Goal: Task Accomplishment & Management: Manage account settings

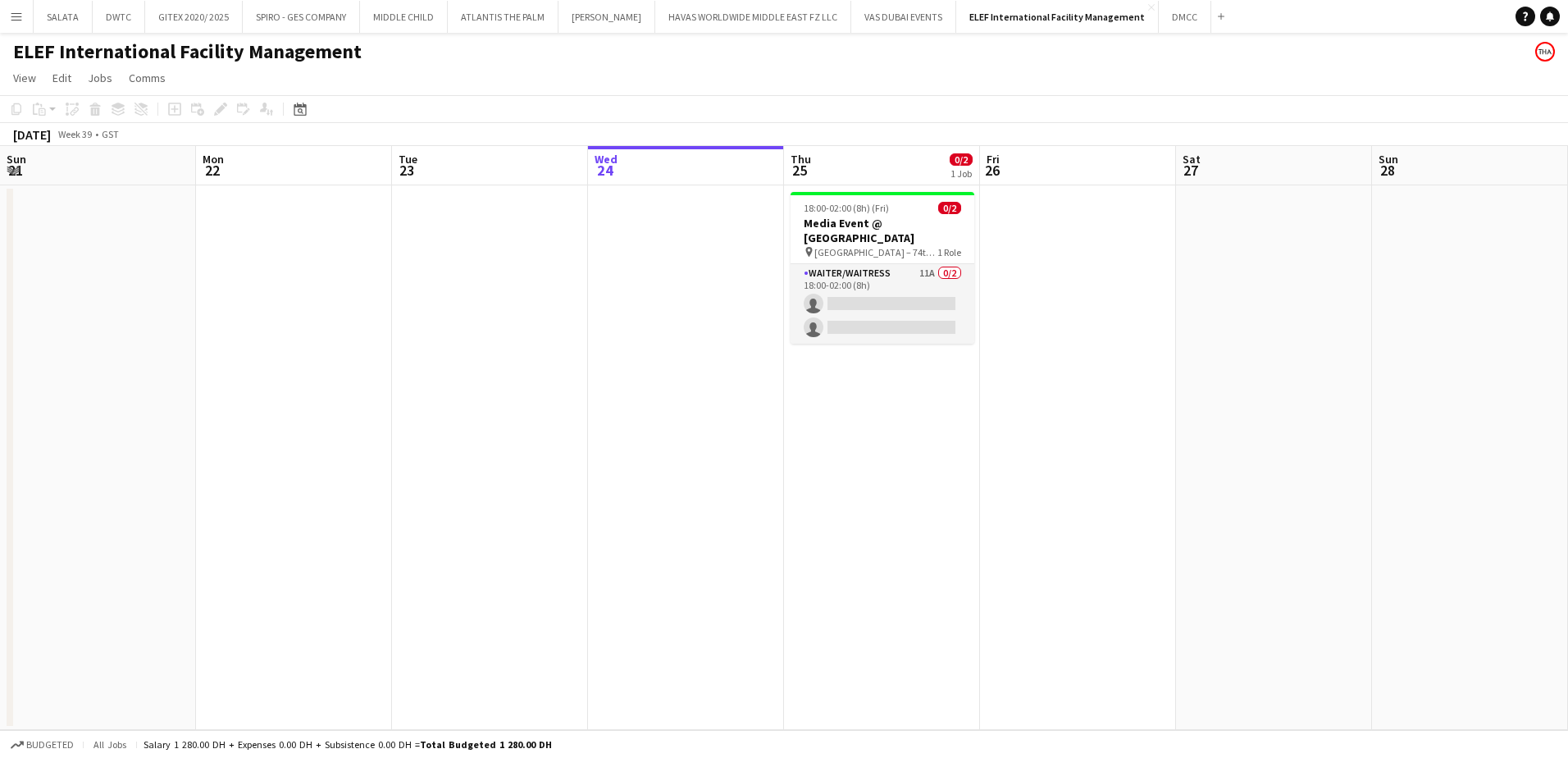
scroll to position [0, 392]
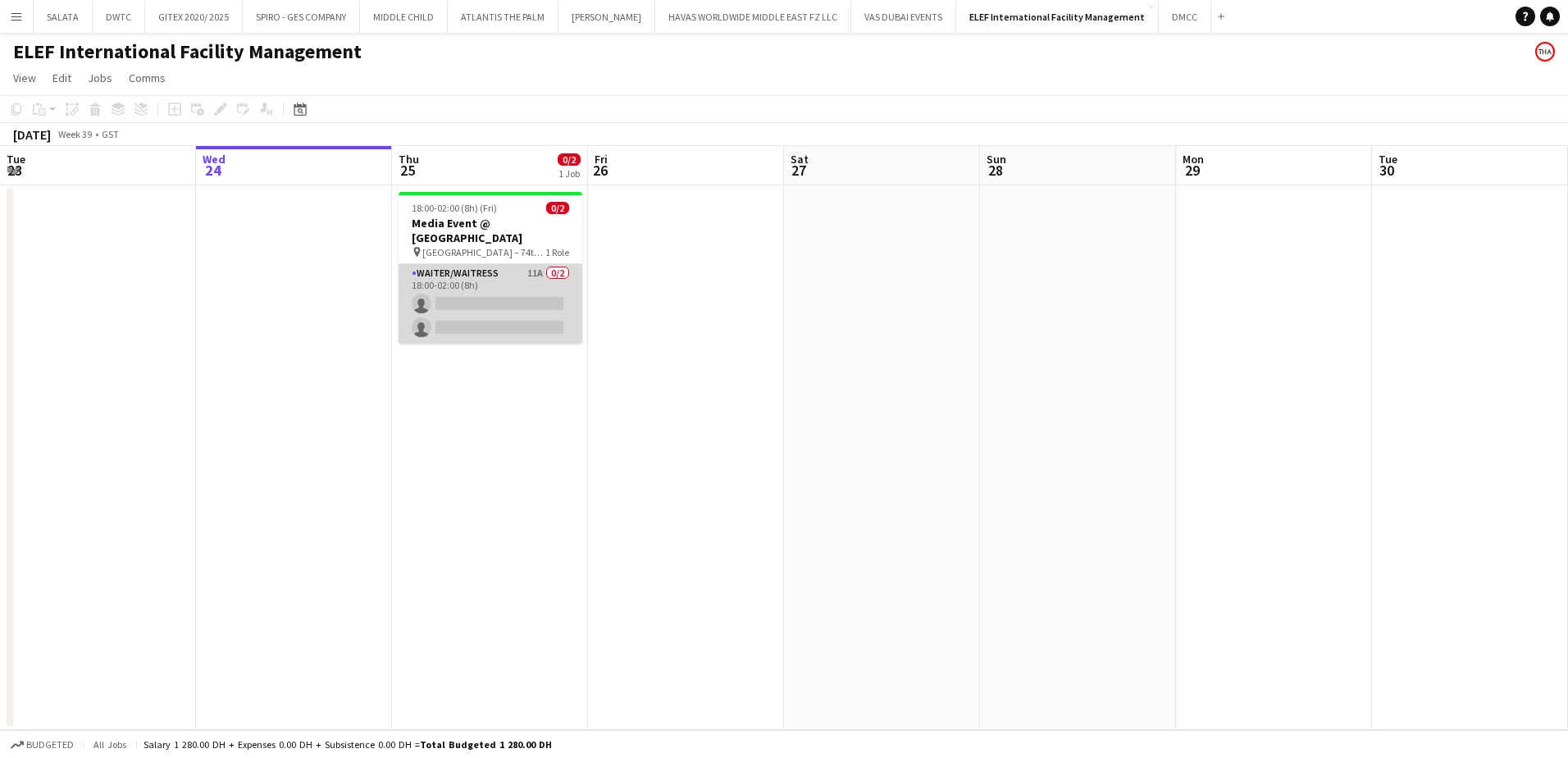
click at [510, 272] on app-card-role "Waiter/Waitress 11A 0/2 18:00-02:00 (8h) single-neutral-actions single-neutral-…" at bounding box center [491, 304] width 184 height 80
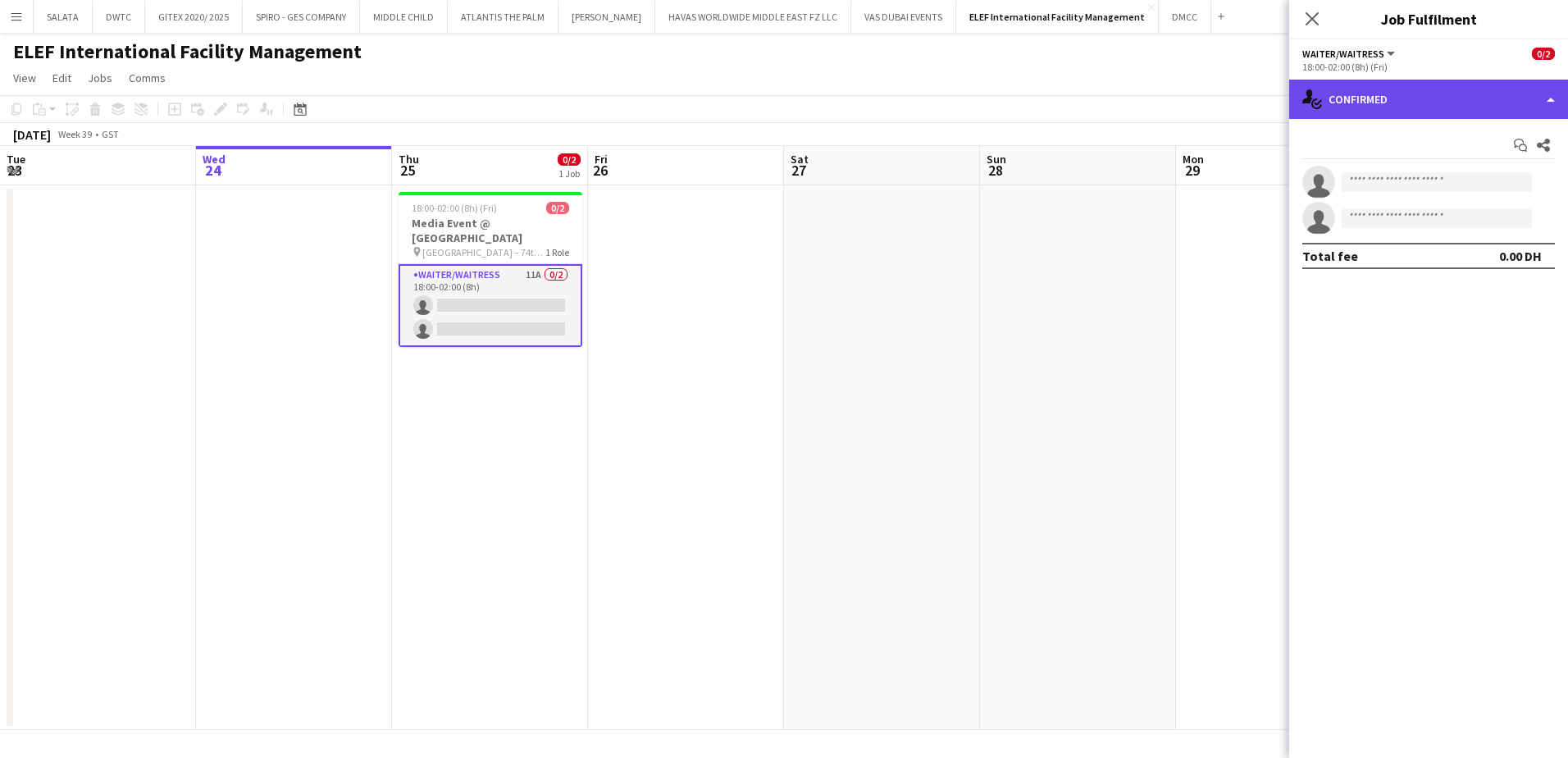
click at [1349, 110] on div "single-neutral-actions-check-2 Confirmed" at bounding box center [1428, 99] width 279 height 39
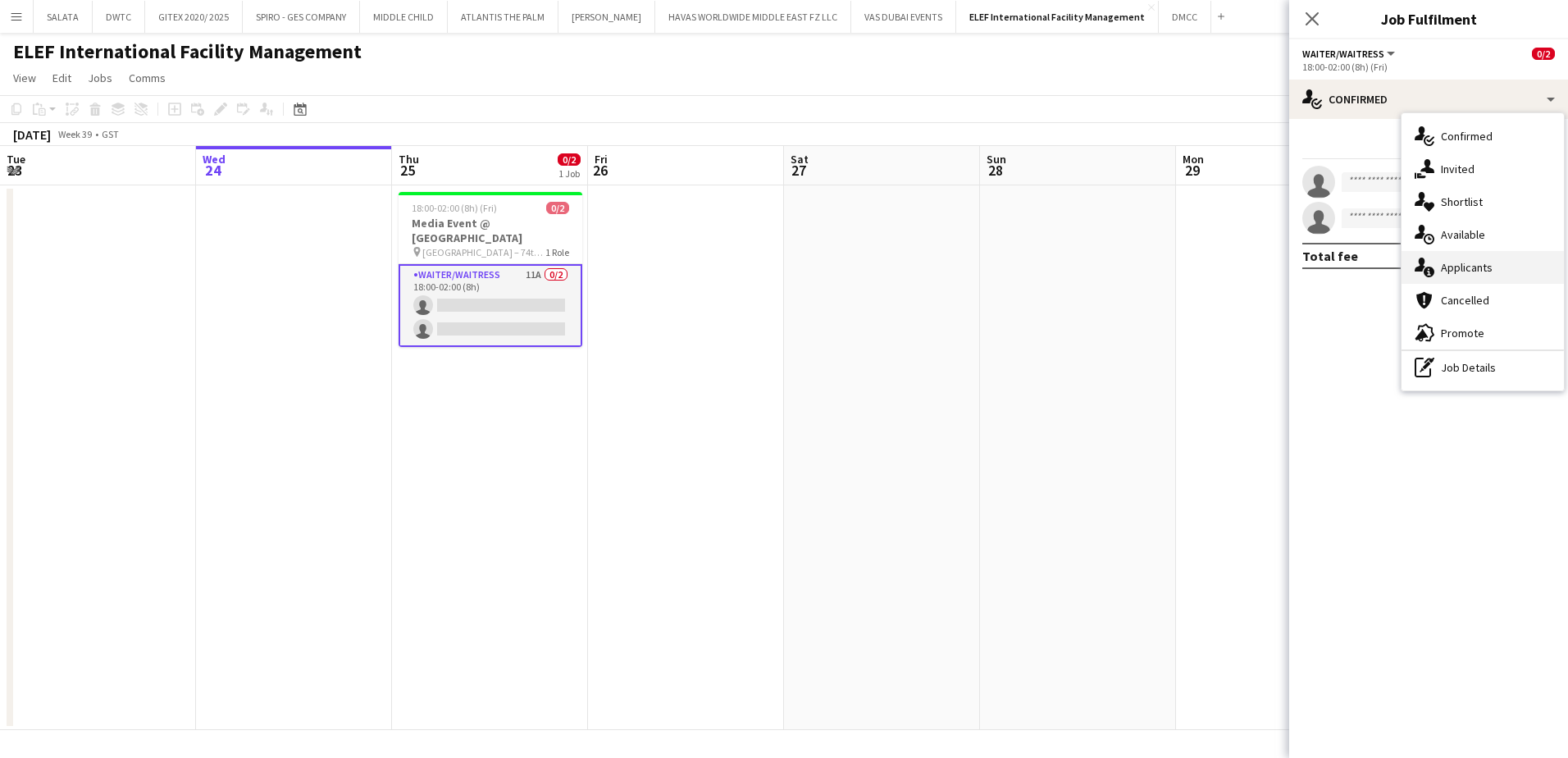
click at [1442, 280] on div "single-neutral-actions-information Applicants" at bounding box center [1483, 267] width 163 height 33
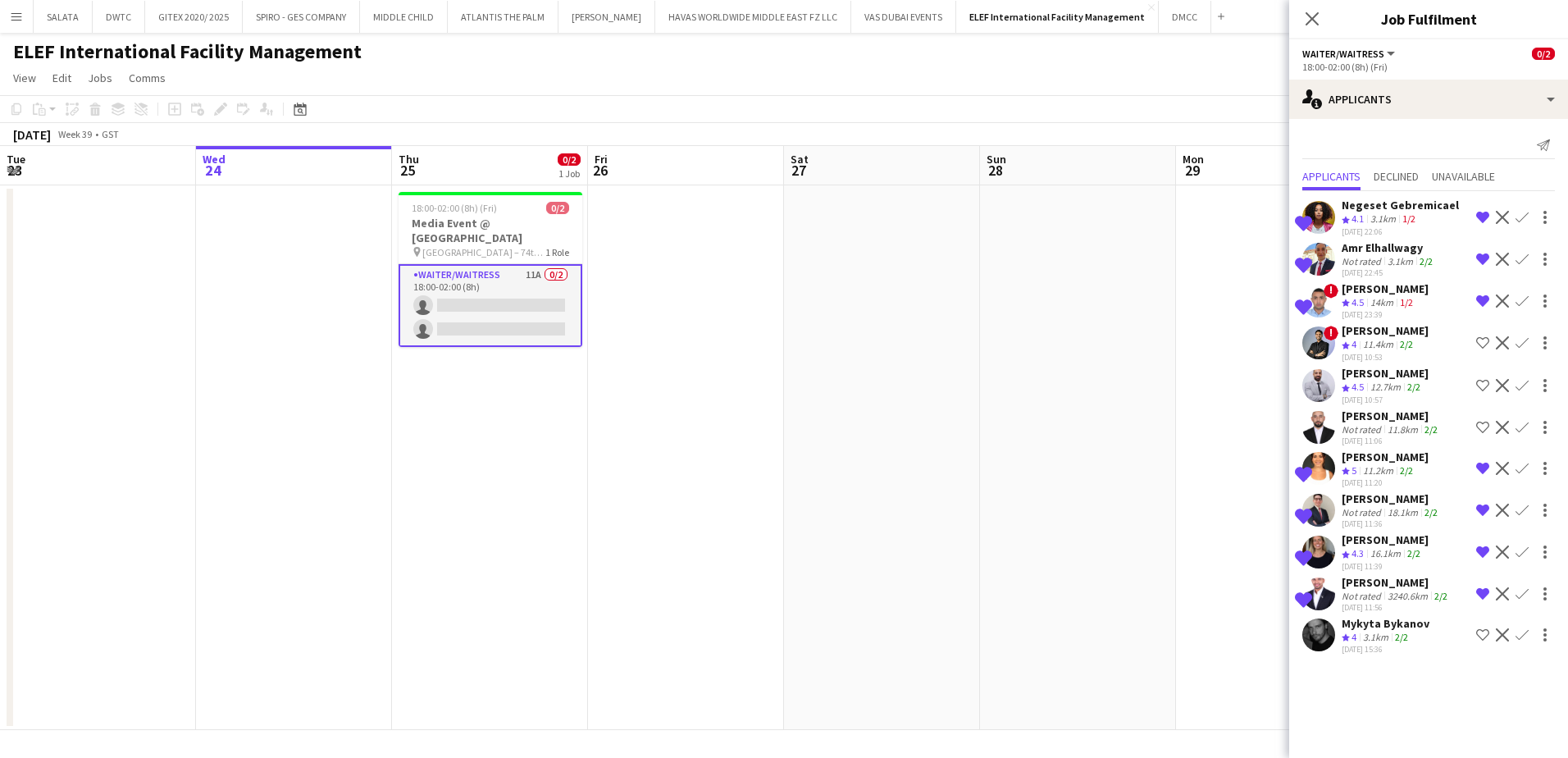
click at [1316, 19] on icon "Close pop-in" at bounding box center [1312, 18] width 13 height 13
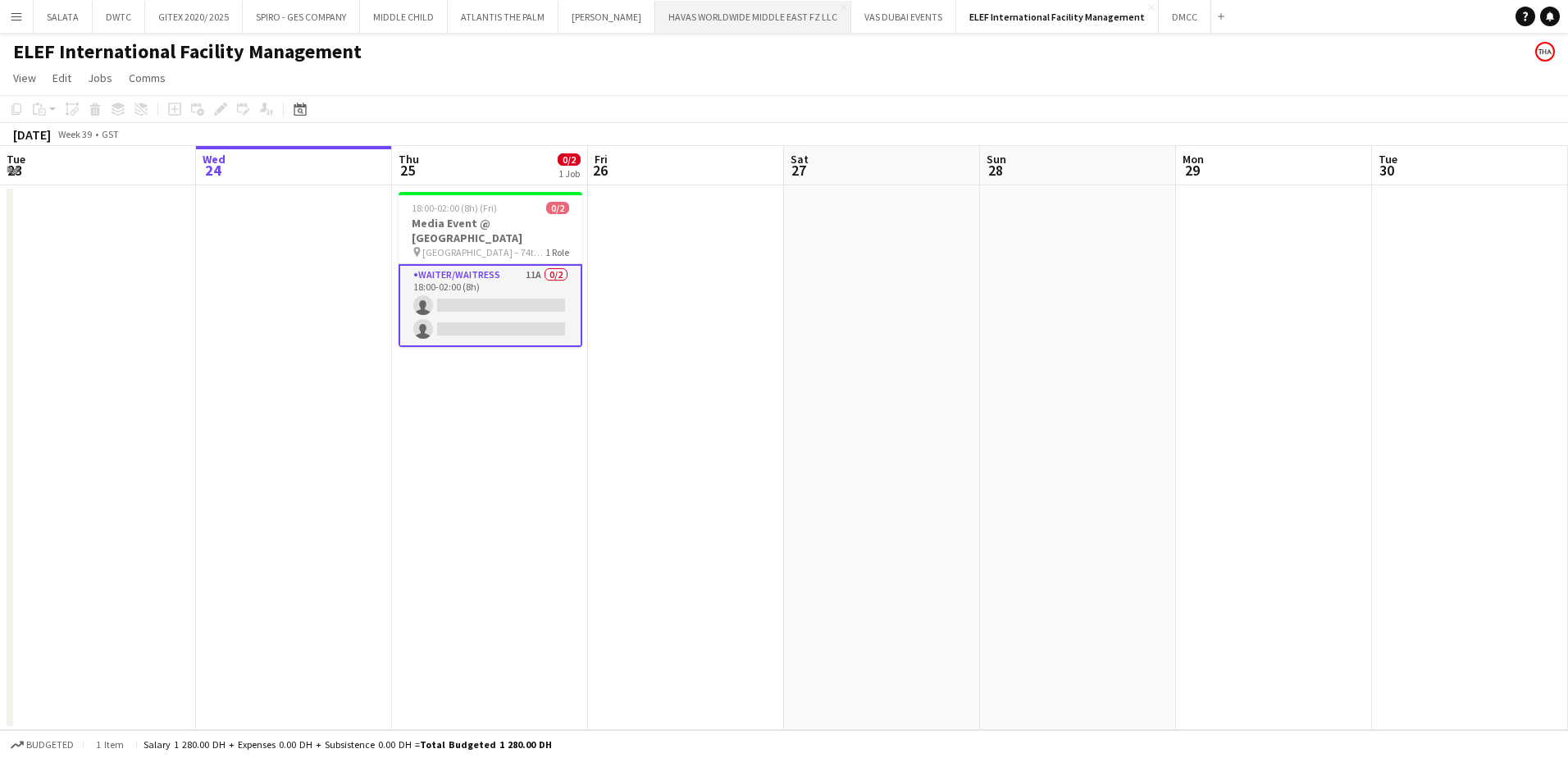
click at [687, 16] on button "HAVAS WORLDWIDE MIDDLE EAST FZ LLC Close" at bounding box center [754, 17] width 196 height 32
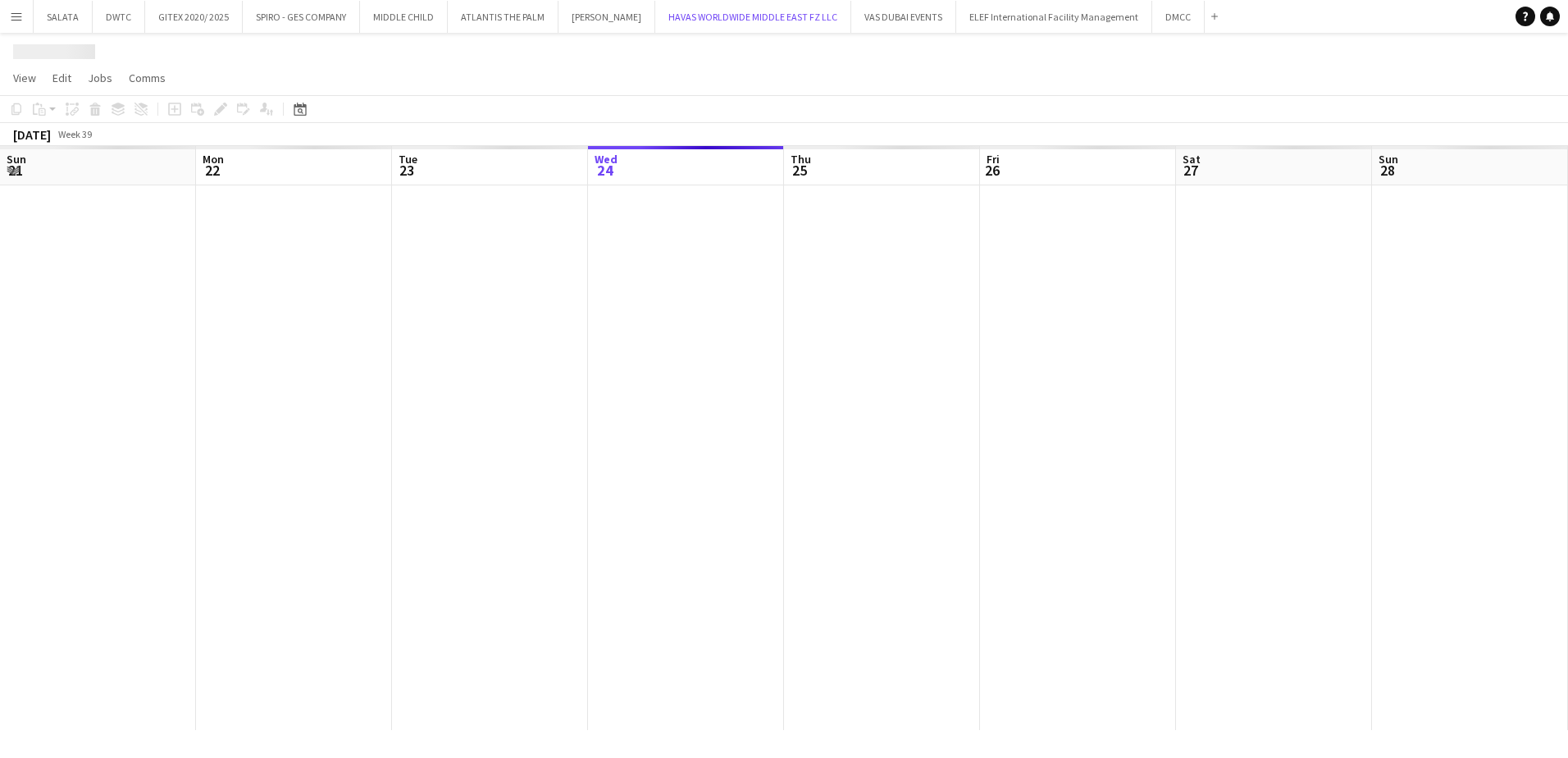
scroll to position [0, 392]
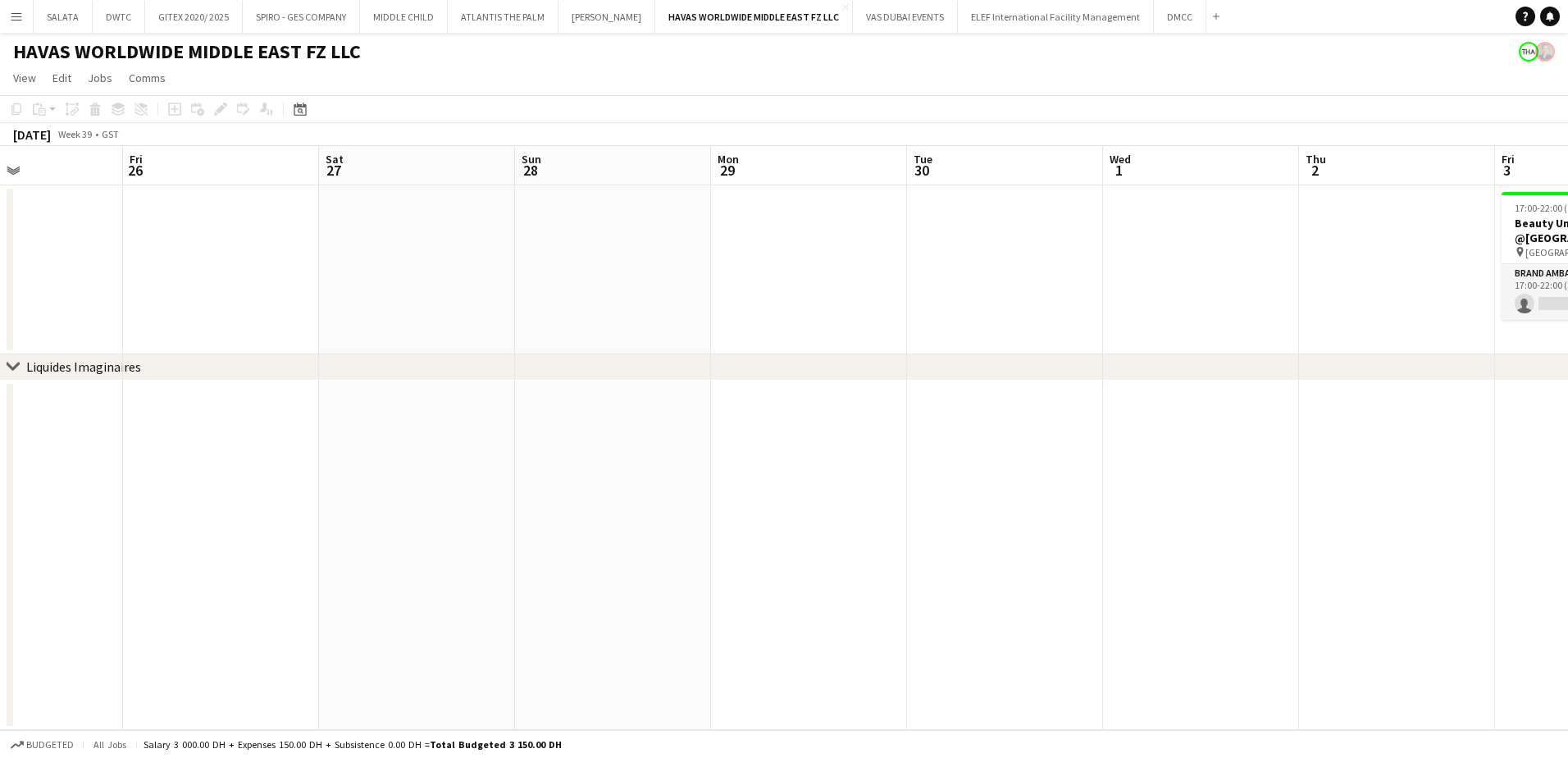
drag, startPoint x: 1415, startPoint y: 506, endPoint x: 964, endPoint y: 507, distance: 451.0
click at [944, 506] on app-calendar-viewport "Tue 23 Wed 24 Thu 25 Fri 26 Sat 27 Sun 28 Mon 29 Tue 30 Wed 1 Thu 2 Fri 3 0/1 1…" at bounding box center [784, 438] width 1568 height 584
drag, startPoint x: 1329, startPoint y: 509, endPoint x: 952, endPoint y: 516, distance: 377.1
click at [952, 516] on app-calendar-viewport "Tue 23 Wed 24 Thu 25 Fri 26 Sat 27 Sun 28 Mon 29 Tue 30 Wed 1 Thu 2 Fri 3 0/1 1…" at bounding box center [784, 438] width 1568 height 584
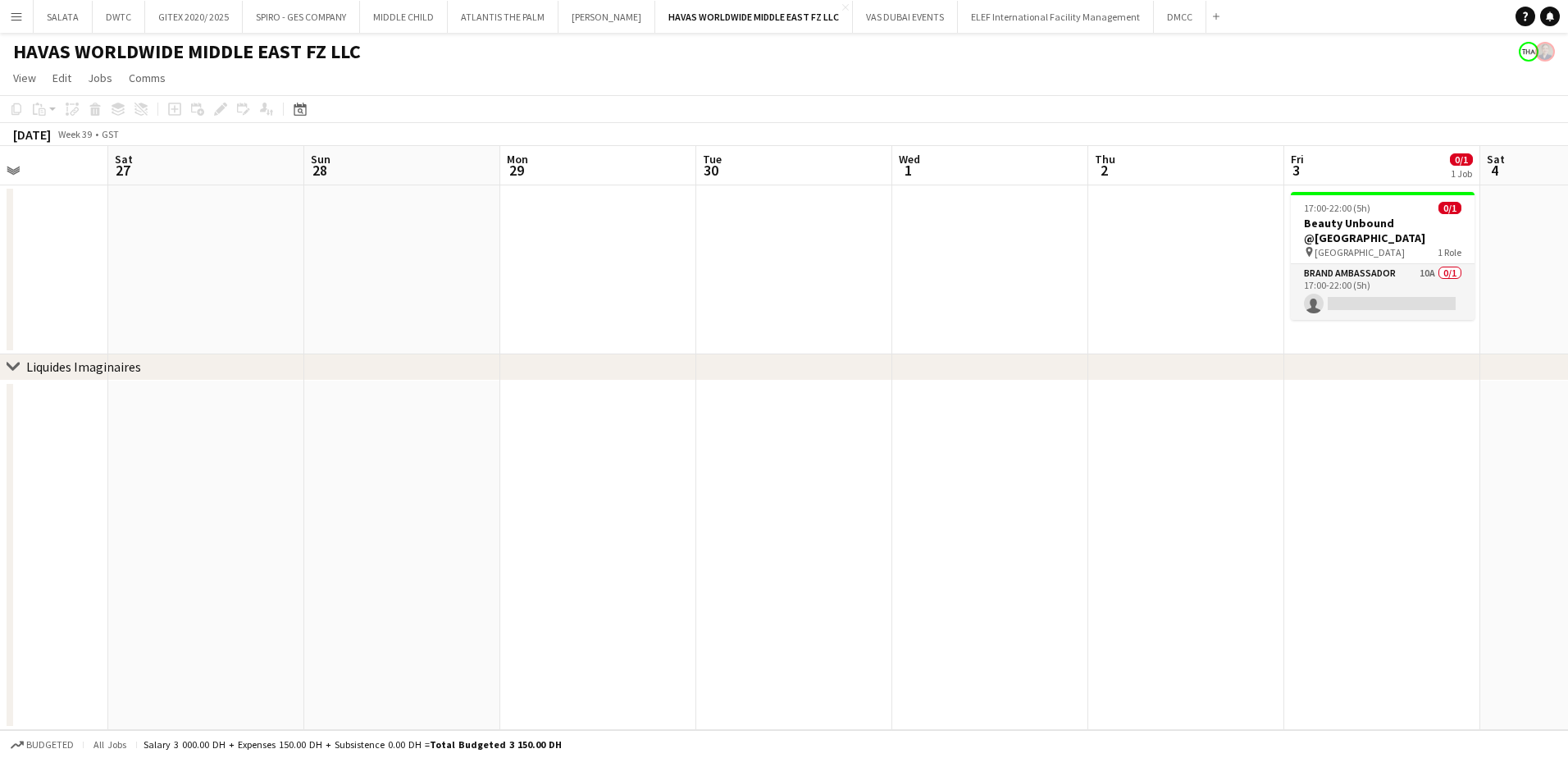
scroll to position [0, 480]
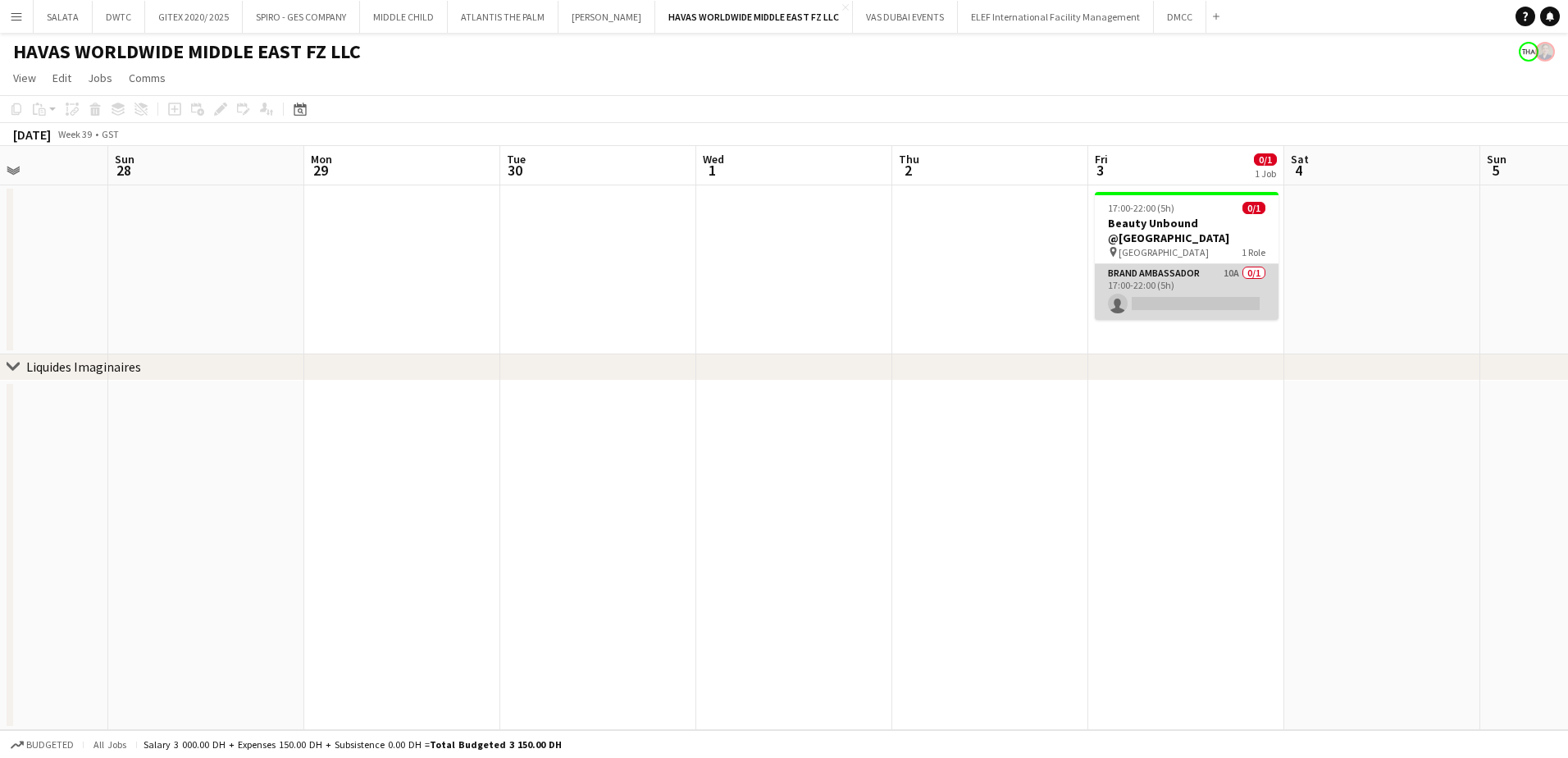
click at [1229, 272] on app-card-role "Brand Ambassador 10A 0/1 17:00-22:00 (5h) single-neutral-actions" at bounding box center [1187, 292] width 184 height 56
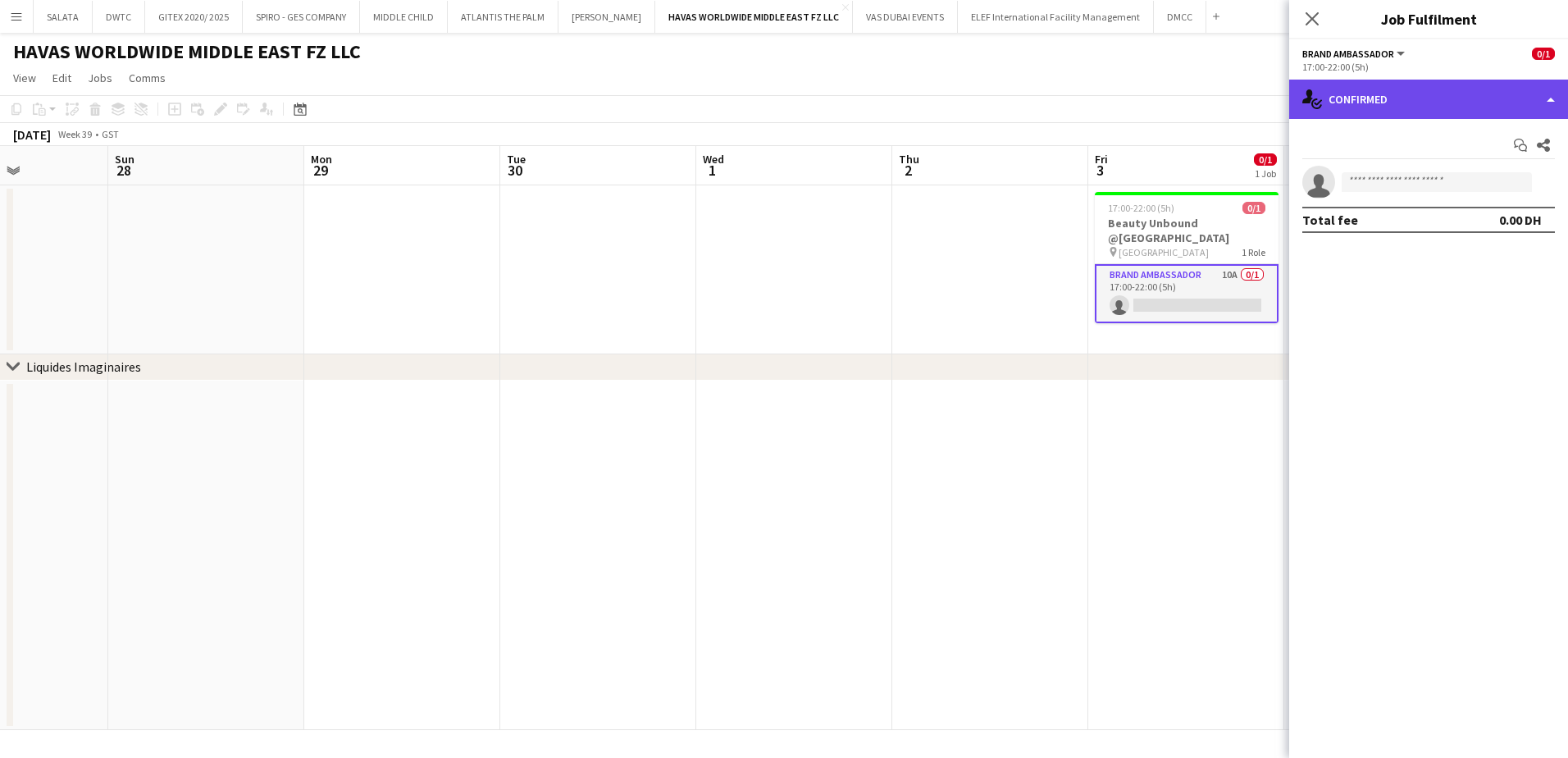
click at [1411, 102] on div "single-neutral-actions-check-2 Confirmed" at bounding box center [1428, 99] width 279 height 39
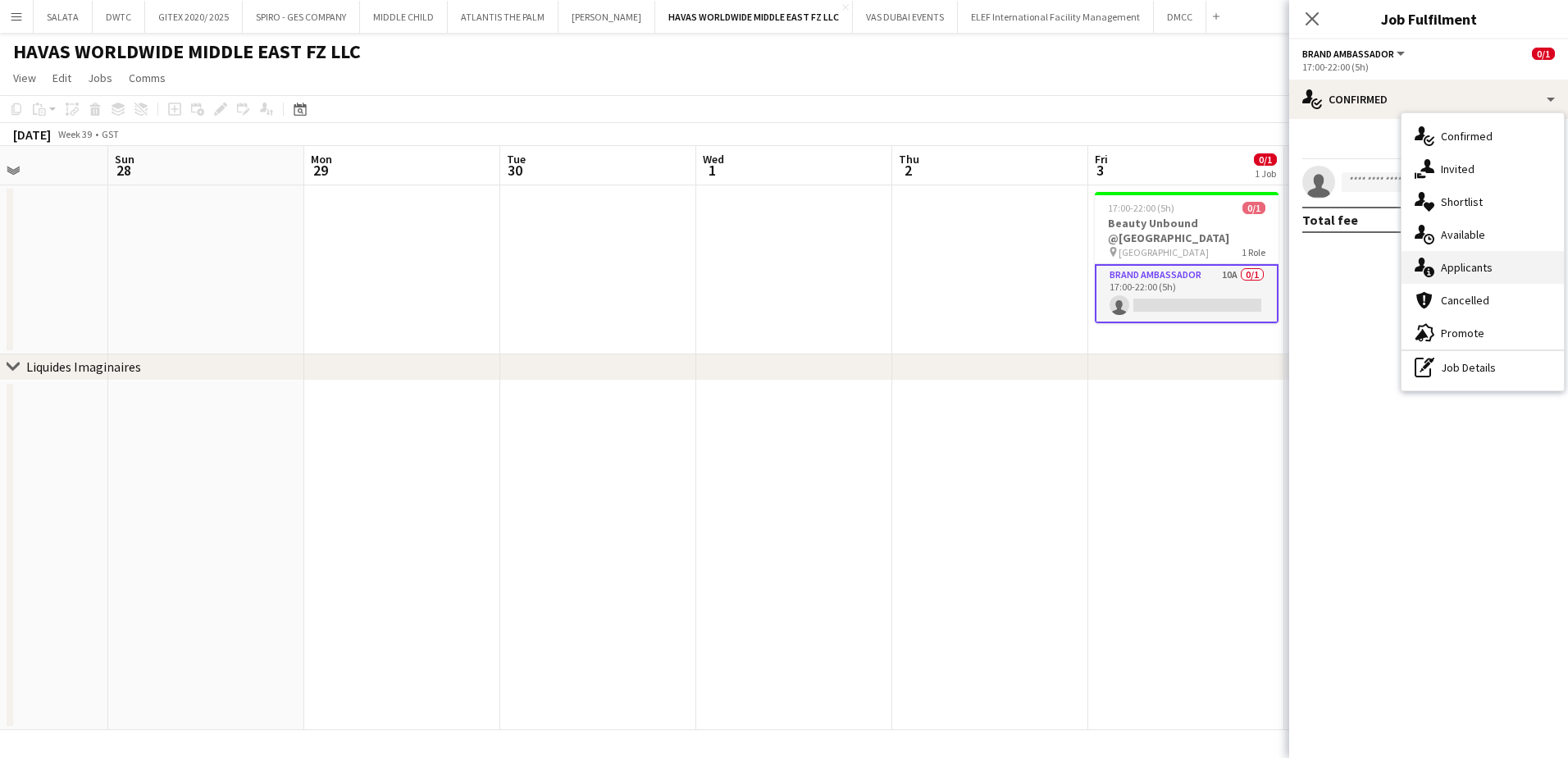
click at [1478, 264] on span "Applicants" at bounding box center [1467, 267] width 52 height 15
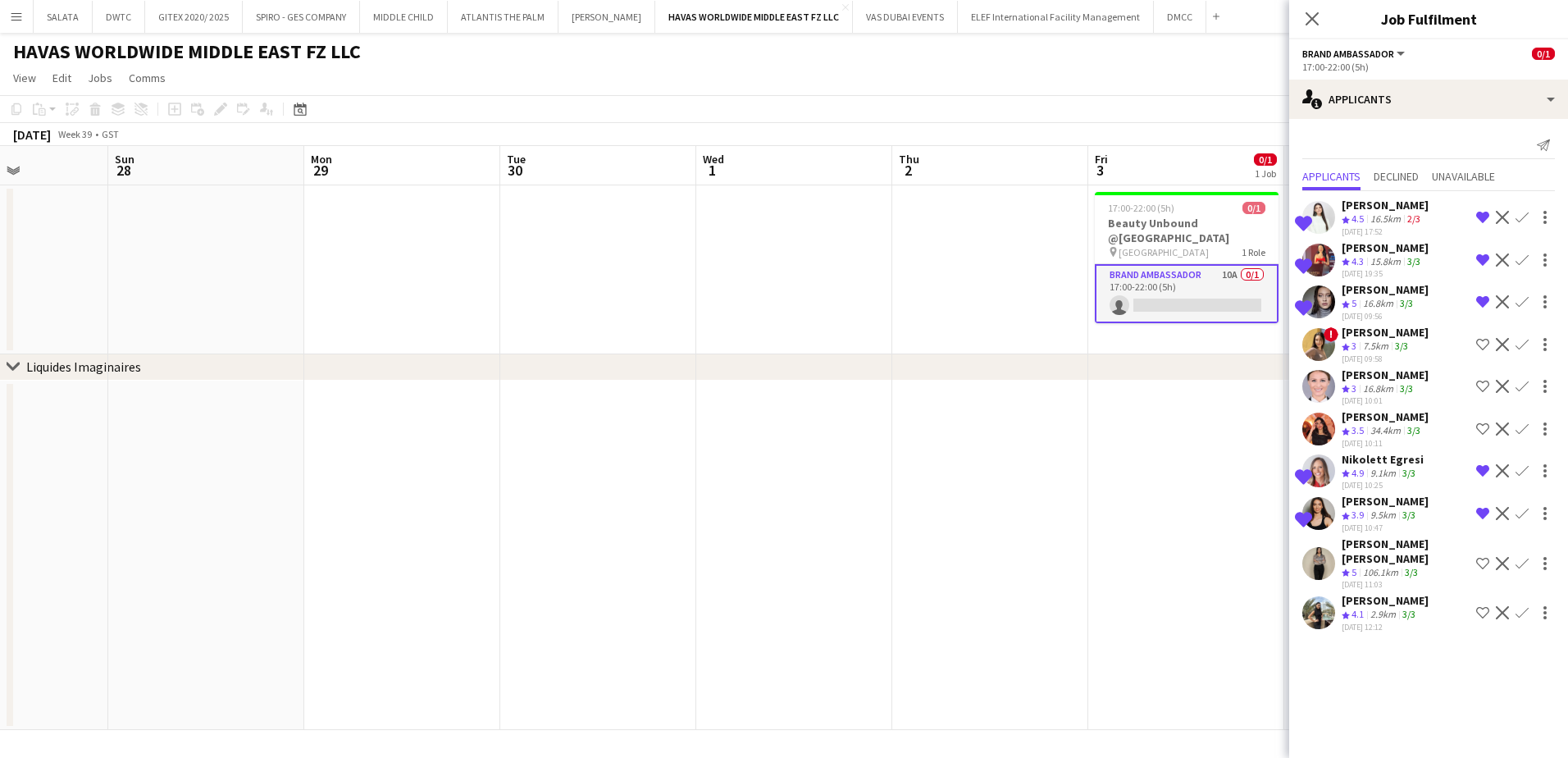
click at [1314, 616] on app-user-avatar at bounding box center [1318, 613] width 33 height 33
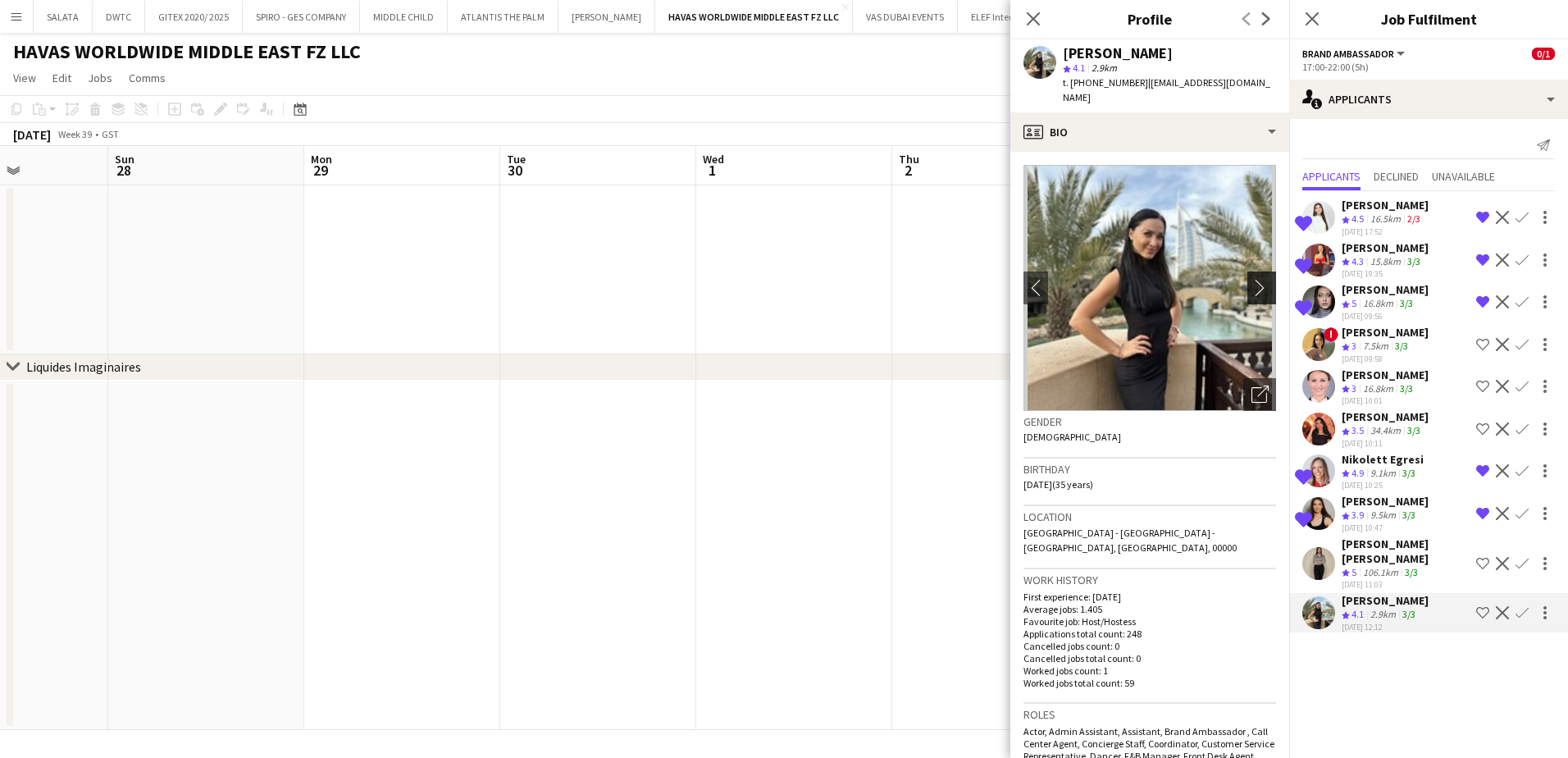
click at [1252, 288] on app-icon "chevron-right" at bounding box center [1264, 287] width 25 height 17
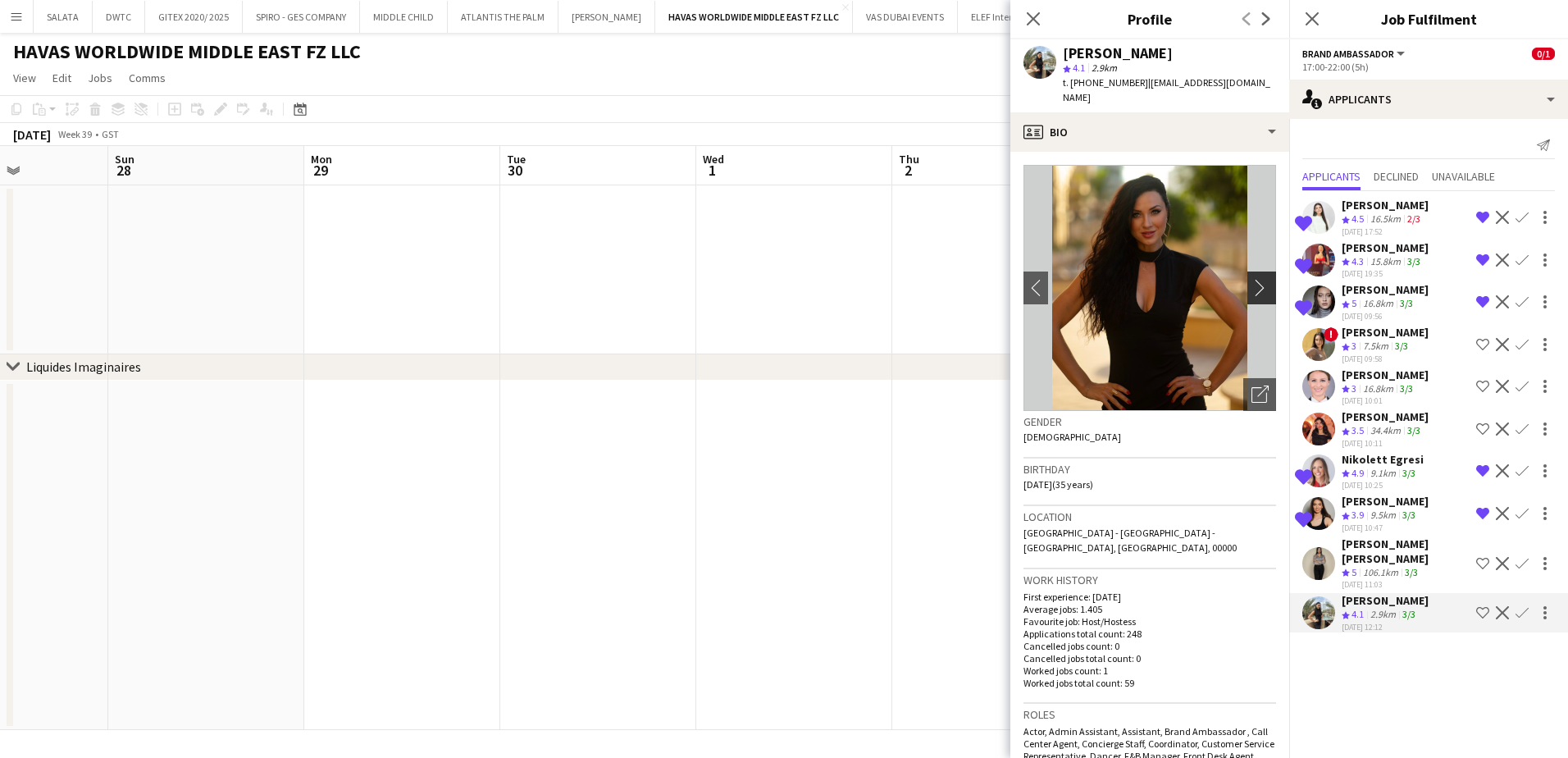
click at [1252, 288] on app-icon "chevron-right" at bounding box center [1264, 287] width 25 height 17
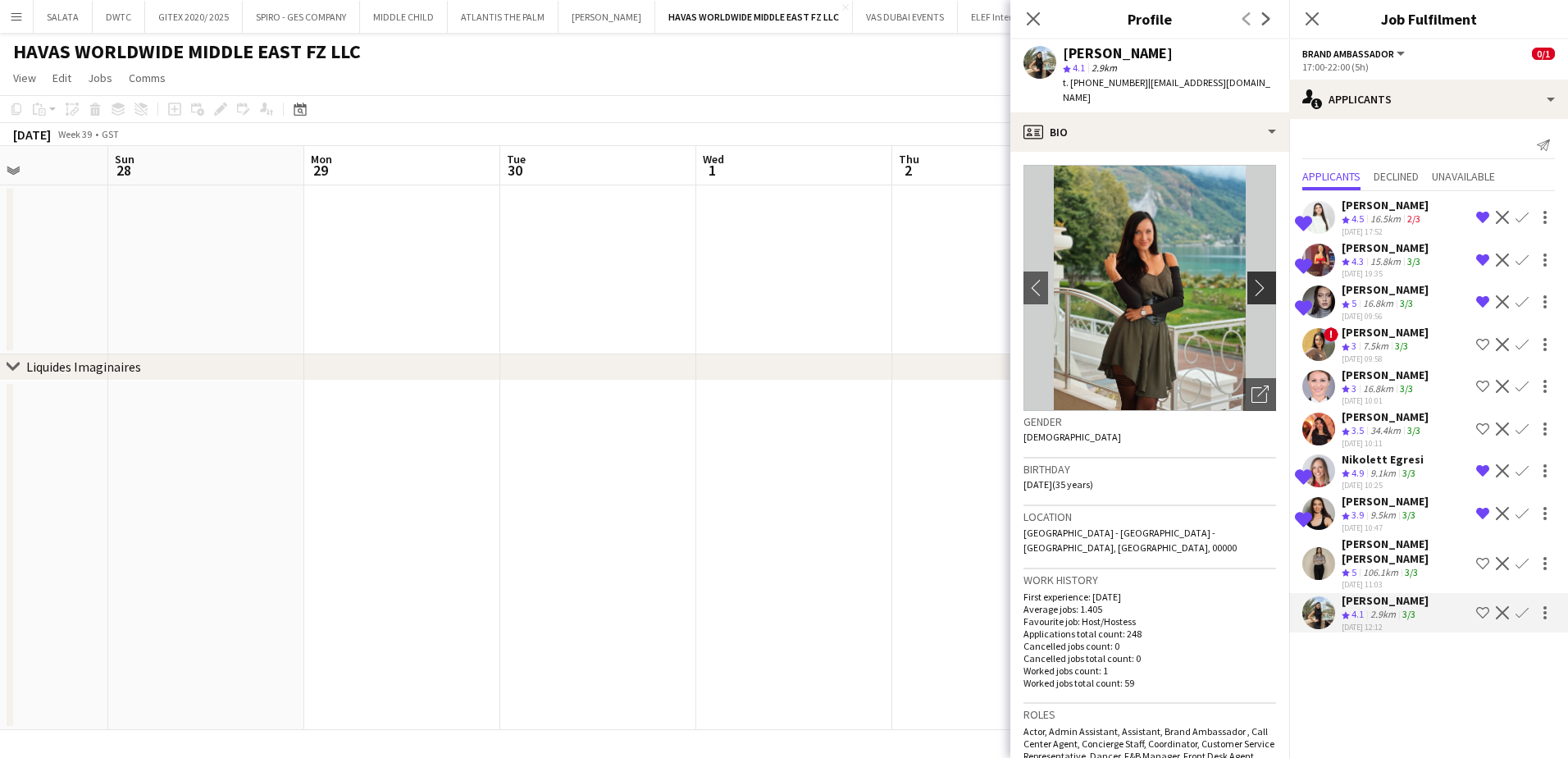
click at [1252, 288] on app-icon "chevron-right" at bounding box center [1264, 287] width 25 height 17
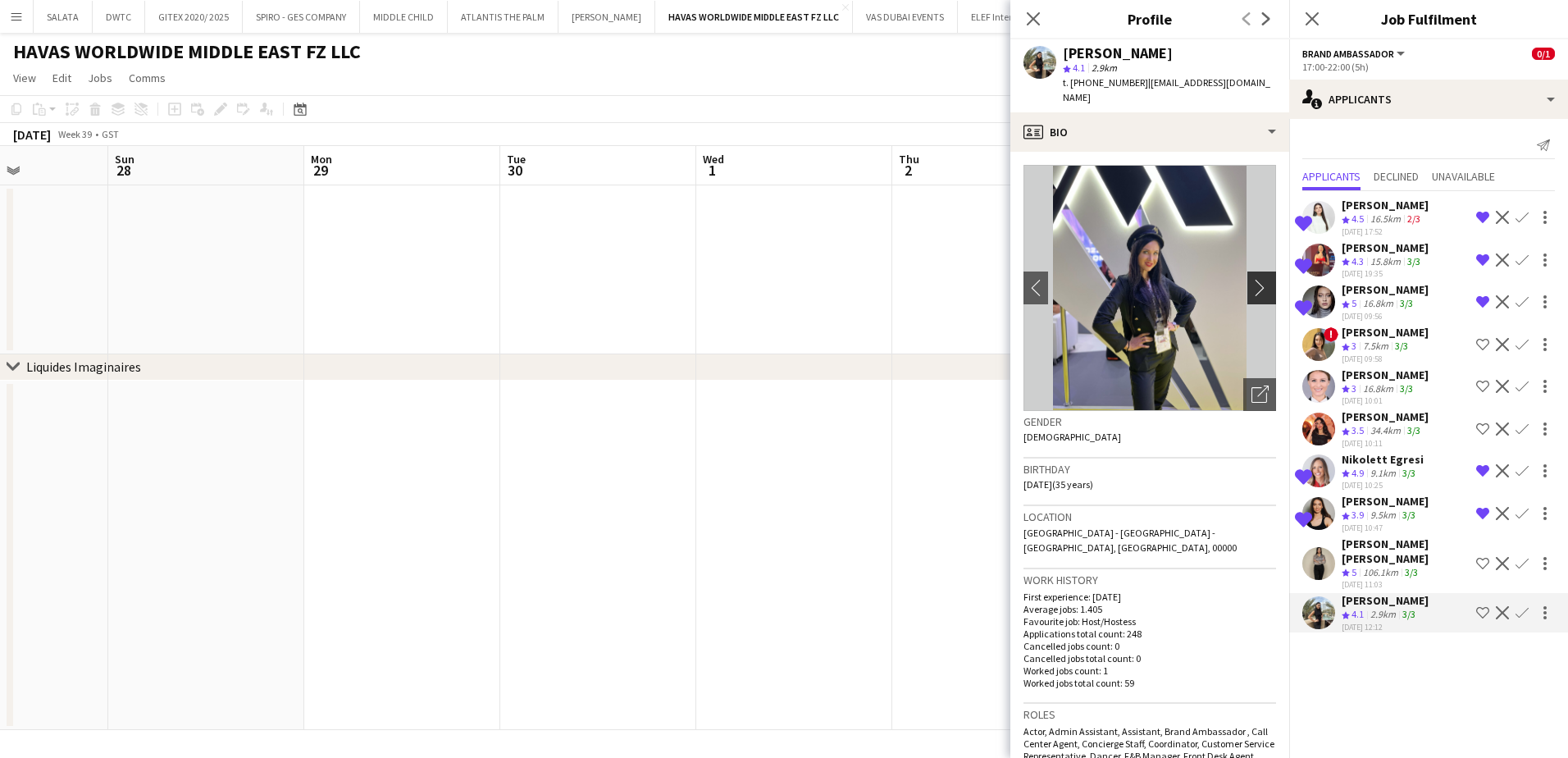
click at [1252, 288] on app-icon "chevron-right" at bounding box center [1264, 287] width 25 height 17
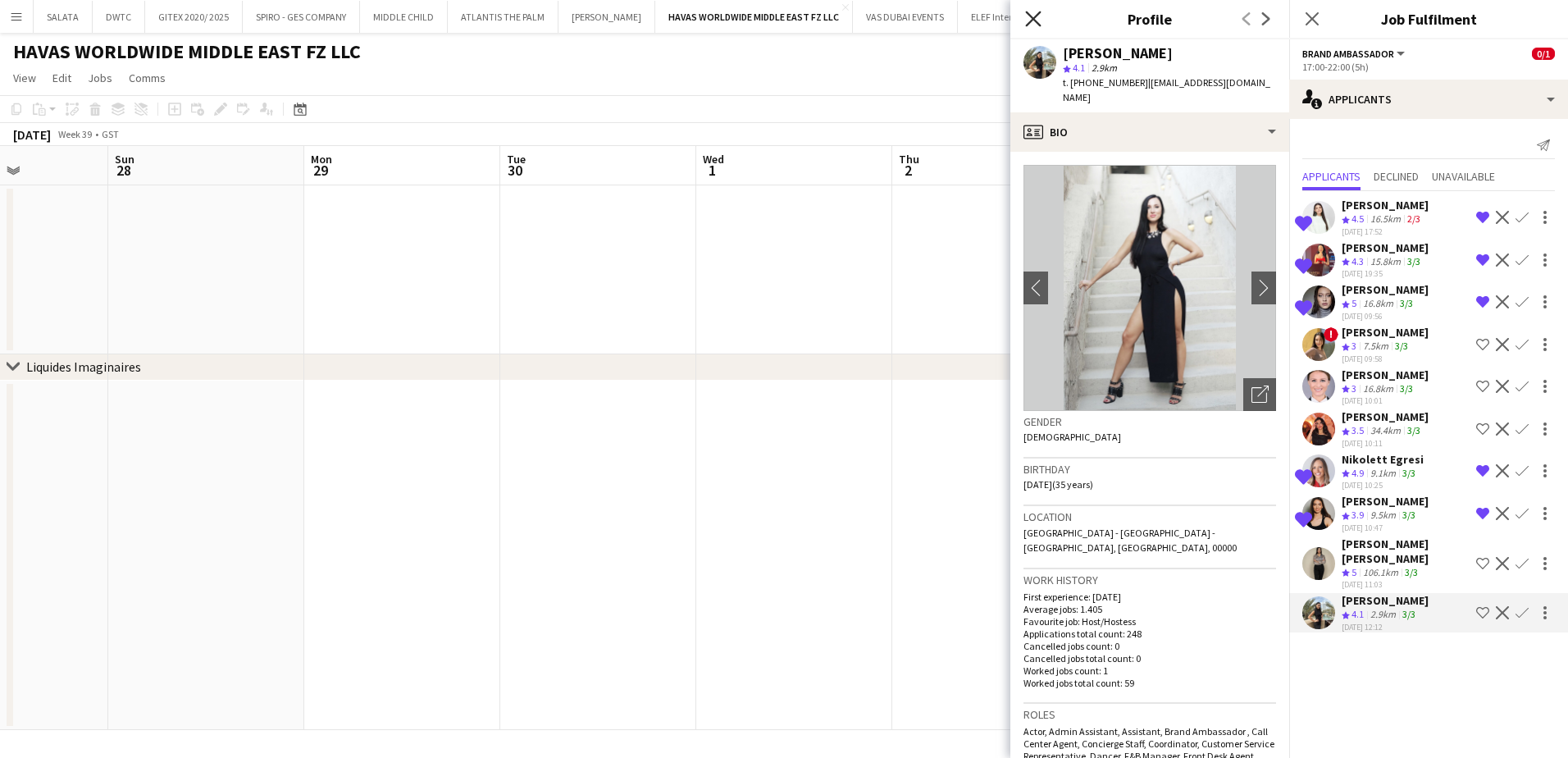
click at [1036, 23] on icon "Close pop-in" at bounding box center [1033, 19] width 16 height 16
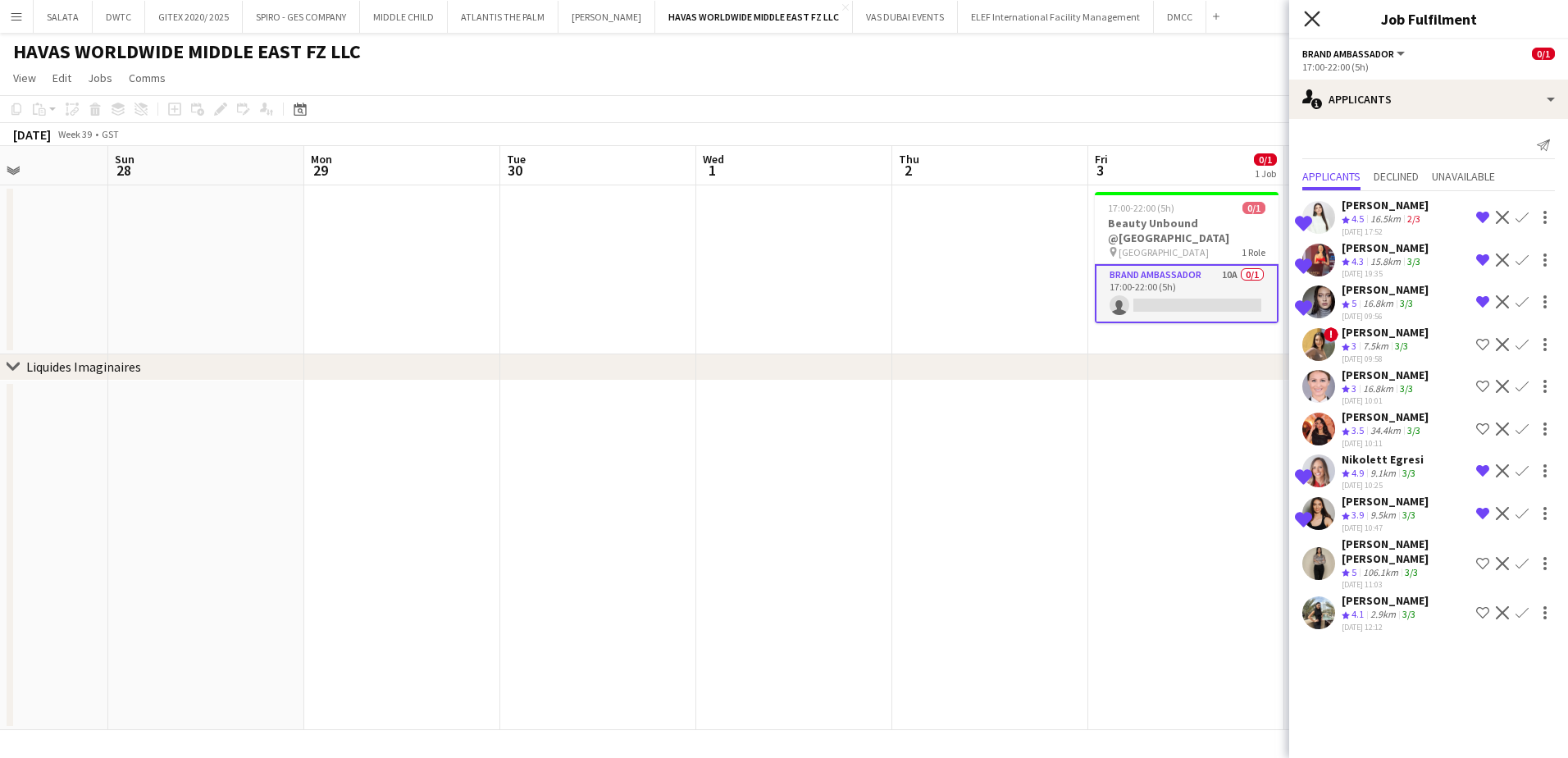
click at [1315, 14] on icon "Close pop-in" at bounding box center [1312, 19] width 16 height 16
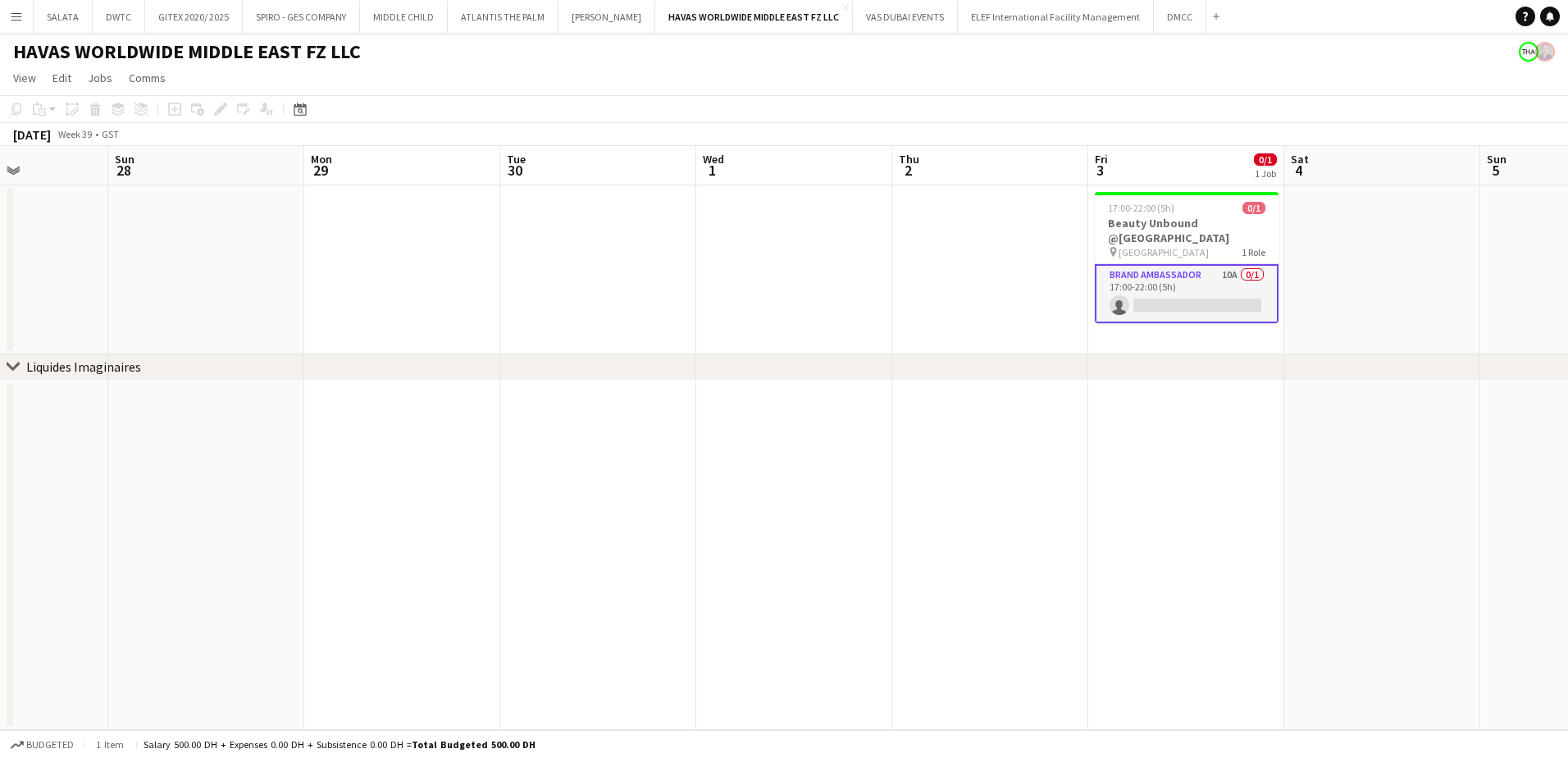
click at [692, 85] on app-page-menu "View Day view expanded Day view collapsed Month view Date picker Jump to [DATE]…" at bounding box center [784, 79] width 1568 height 31
